Goal: Task Accomplishment & Management: Use online tool/utility

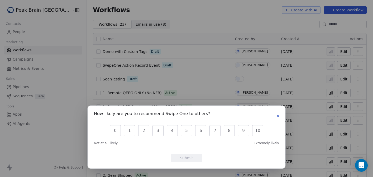
click at [277, 115] on icon "button" at bounding box center [278, 116] width 2 height 2
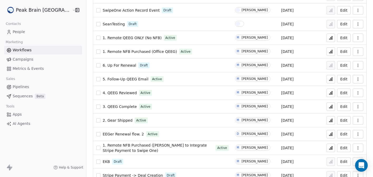
scroll to position [51, 0]
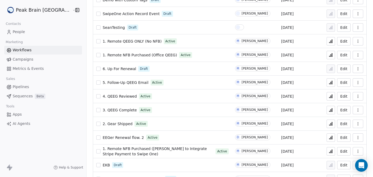
click at [151, 123] on div "2. Gear Shipped Active" at bounding box center [162, 123] width 132 height 7
click at [106, 123] on span "2. Gear Shipped" at bounding box center [118, 123] width 30 height 4
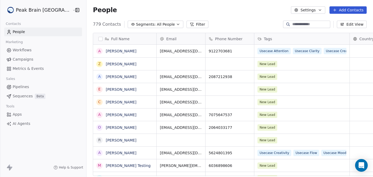
scroll to position [156, 302]
click at [23, 48] on span "Workflows" at bounding box center [22, 50] width 19 height 6
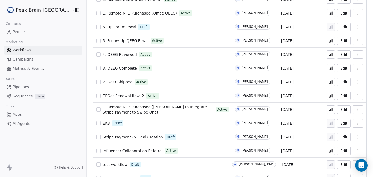
scroll to position [96, 0]
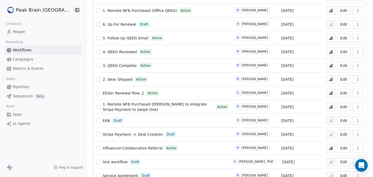
click at [344, 80] on button "Edit" at bounding box center [344, 79] width 13 height 8
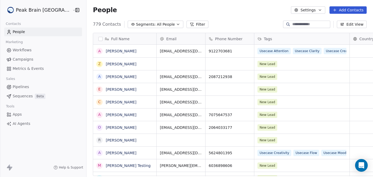
scroll to position [156, 302]
click at [20, 50] on span "Workflows" at bounding box center [22, 50] width 19 height 6
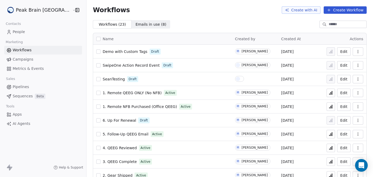
click at [136, 26] on span "Emails in use ( 8 )" at bounding box center [151, 25] width 31 height 6
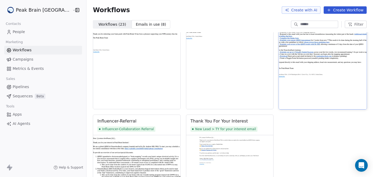
scroll to position [170, 0]
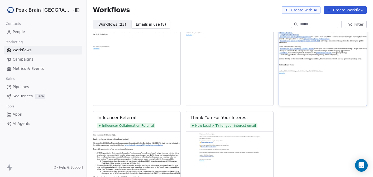
click at [312, 102] on img at bounding box center [323, 56] width 88 height 99
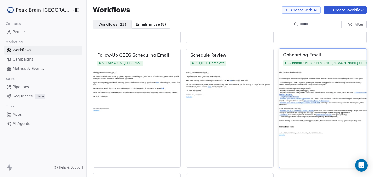
scroll to position [107, 0]
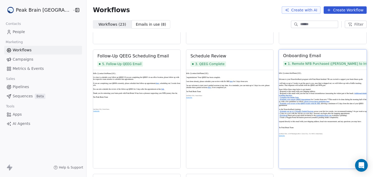
click at [320, 58] on div "Onboarding Email" at bounding box center [323, 56] width 79 height 6
click at [288, 134] on img at bounding box center [323, 119] width 88 height 99
click at [298, 138] on img at bounding box center [323, 119] width 88 height 99
click at [309, 139] on img at bounding box center [323, 119] width 88 height 99
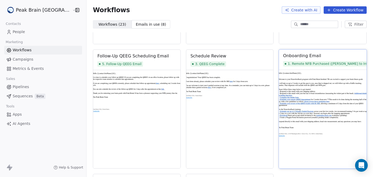
click at [309, 139] on img at bounding box center [323, 119] width 88 height 99
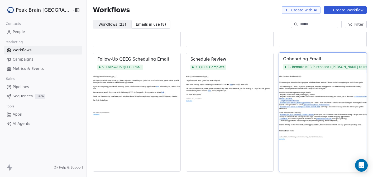
scroll to position [108, 0]
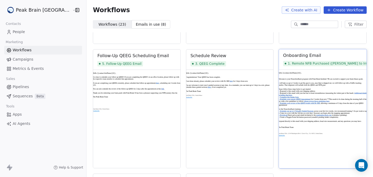
click at [332, 143] on img at bounding box center [323, 118] width 88 height 99
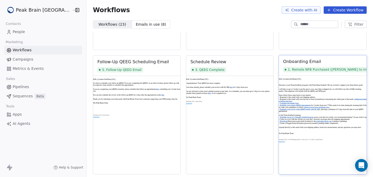
scroll to position [101, 0]
click at [332, 136] on img at bounding box center [323, 125] width 88 height 99
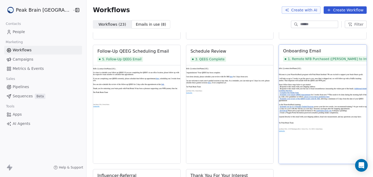
scroll to position [110, 0]
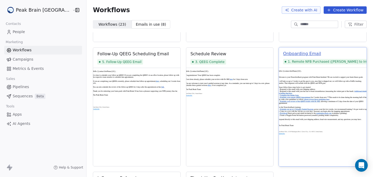
click at [302, 53] on div "Onboarding Email" at bounding box center [303, 53] width 38 height 6
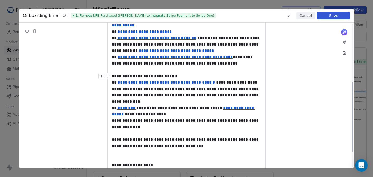
scroll to position [121, 0]
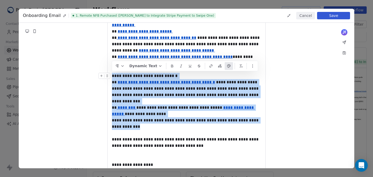
drag, startPoint x: 156, startPoint y: 121, endPoint x: 108, endPoint y: 75, distance: 66.5
click at [112, 75] on div "**********" at bounding box center [186, 117] width 149 height 89
copy div "**********"
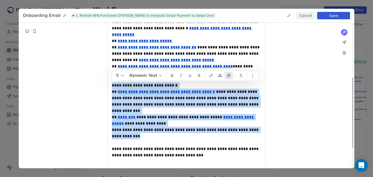
scroll to position [114, 0]
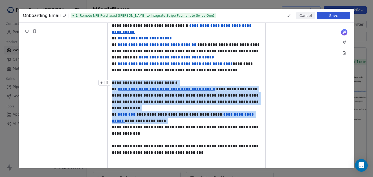
click at [310, 15] on button "Cancel" at bounding box center [306, 15] width 19 height 7
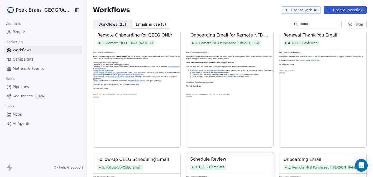
scroll to position [0, 0]
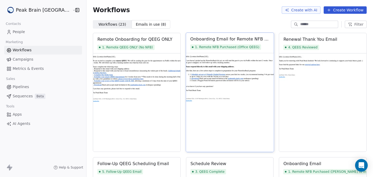
click at [235, 109] on img at bounding box center [230, 102] width 88 height 99
click at [226, 39] on div "Onboarding Email for Remote NFB ONLY (QEEG Complete)" at bounding box center [229, 39] width 79 height 6
